Goal: Information Seeking & Learning: Learn about a topic

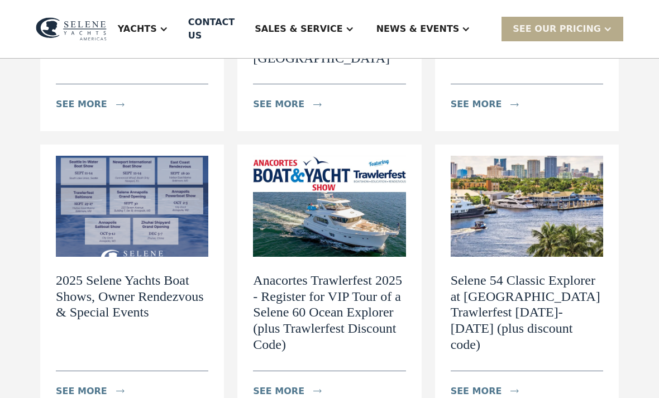
scroll to position [306, 0]
click at [101, 385] on div "see more" at bounding box center [81, 391] width 51 height 13
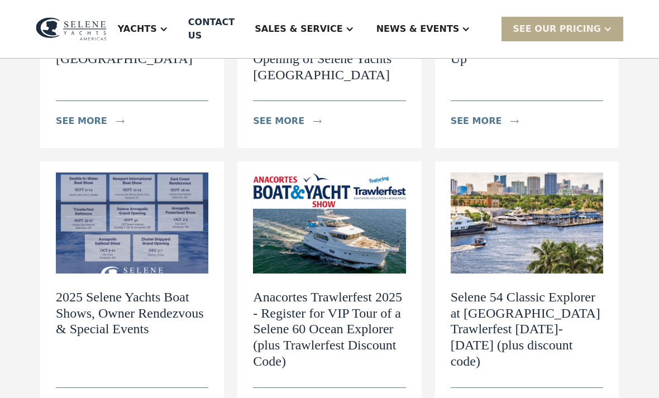
scroll to position [287, 0]
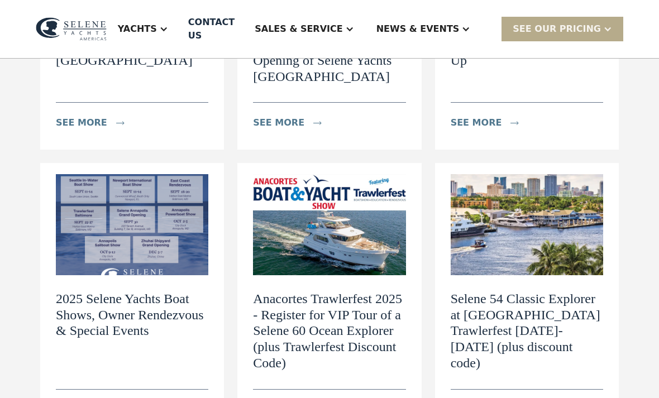
click at [154, 292] on h2 "2025 Selene Yachts Boat Shows, Owner Rendezvous & Special Events" at bounding box center [132, 316] width 153 height 48
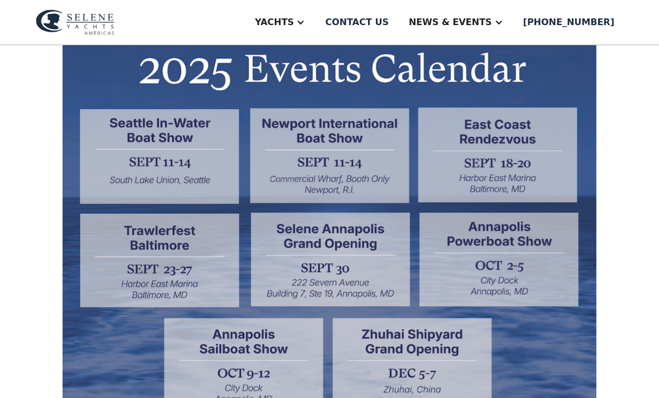
scroll to position [335, 0]
click at [506, 158] on img at bounding box center [330, 278] width 534 height 474
click at [533, 172] on img at bounding box center [330, 278] width 534 height 474
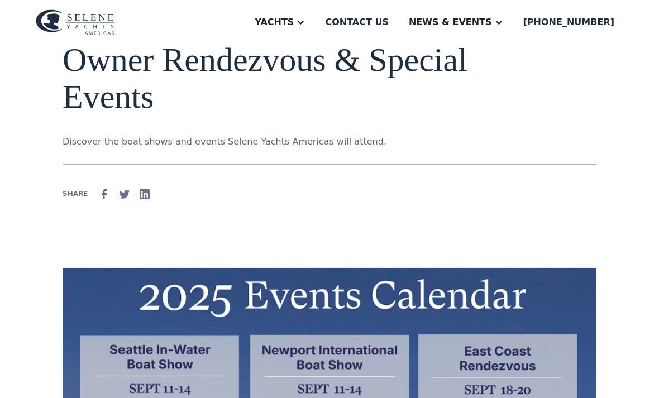
scroll to position [0, 0]
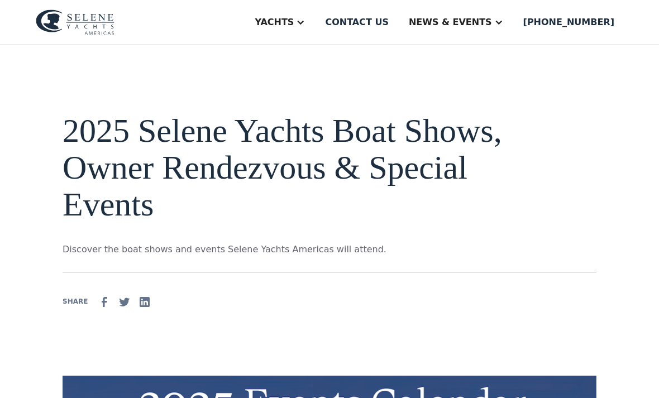
click at [294, 29] on div "Yachts" at bounding box center [274, 22] width 39 height 13
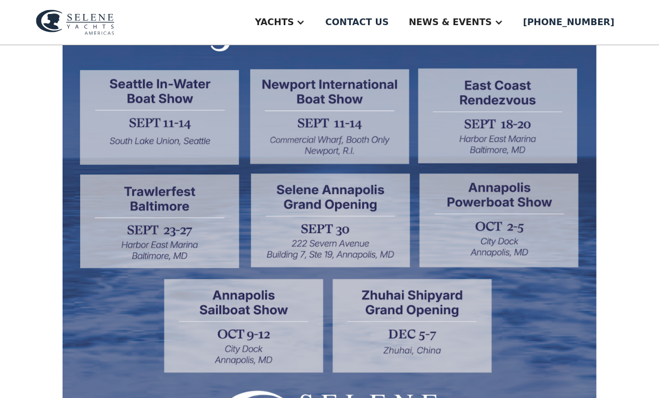
scroll to position [385, 0]
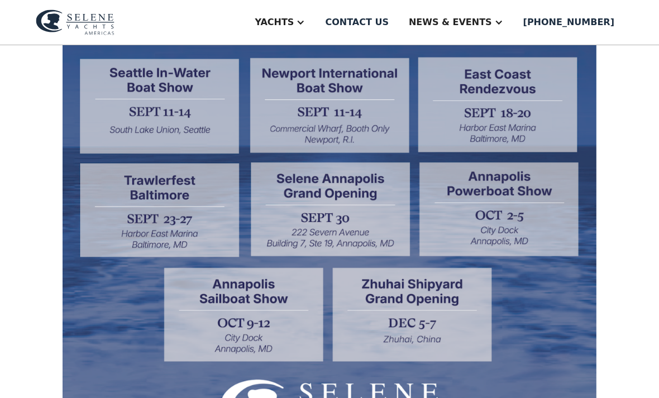
click at [508, 108] on img at bounding box center [330, 228] width 534 height 474
click at [529, 114] on img at bounding box center [330, 228] width 534 height 474
click at [519, 120] on img at bounding box center [330, 228] width 534 height 474
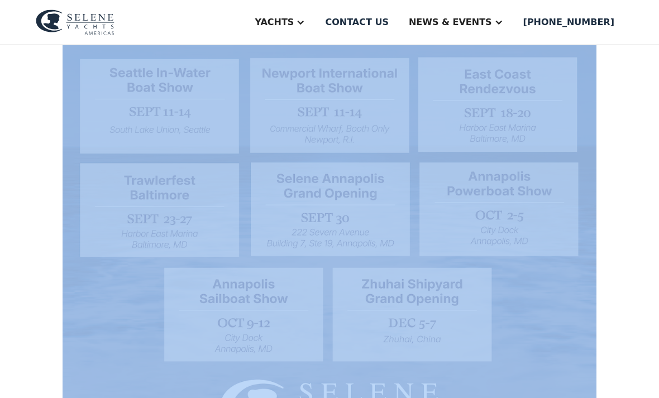
click at [515, 112] on img at bounding box center [330, 228] width 534 height 474
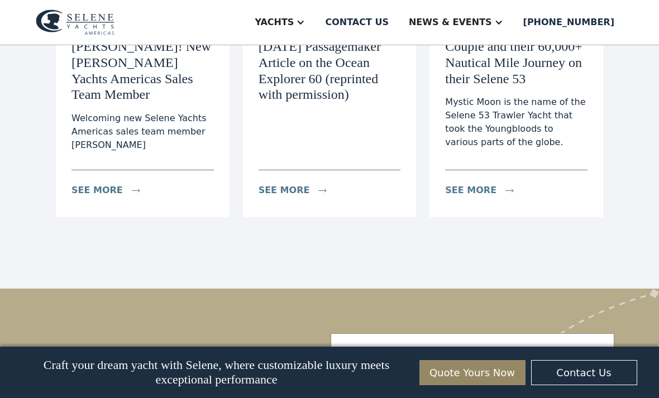
scroll to position [2020, 0]
